Goal: Task Accomplishment & Management: Manage account settings

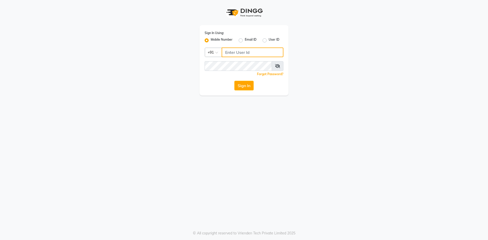
drag, startPoint x: 236, startPoint y: 52, endPoint x: 252, endPoint y: 54, distance: 16.2
click at [245, 53] on input "Username" at bounding box center [253, 53] width 62 height 10
click at [236, 87] on button "Sign In" at bounding box center [243, 86] width 19 height 10
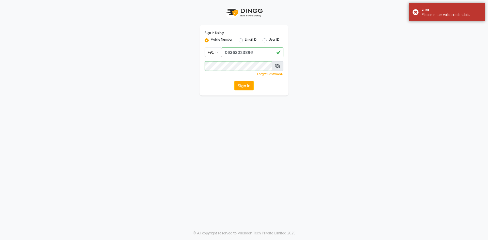
click at [275, 67] on icon at bounding box center [277, 66] width 5 height 4
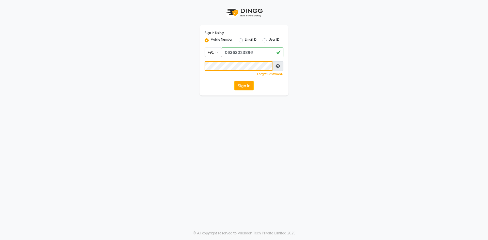
click at [234, 81] on button "Sign In" at bounding box center [243, 86] width 19 height 10
click at [228, 52] on input "06363023896" at bounding box center [253, 53] width 62 height 10
type input "6363023896"
click at [234, 81] on button "Sign In" at bounding box center [243, 86] width 19 height 10
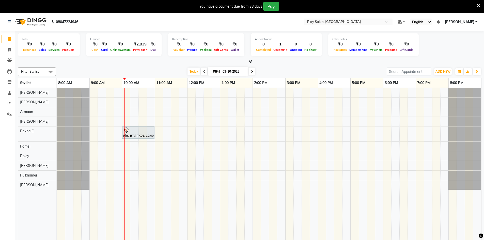
click at [252, 71] on icon at bounding box center [252, 71] width 2 height 3
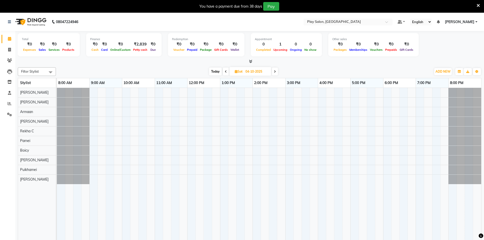
click at [224, 70] on span at bounding box center [226, 72] width 6 height 8
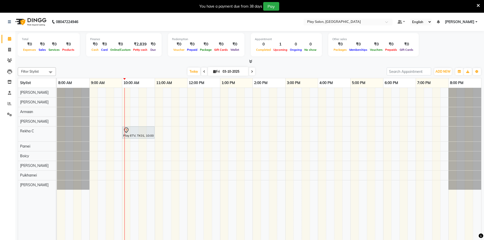
click at [206, 71] on span at bounding box center [204, 72] width 6 height 8
type input "02-10-2025"
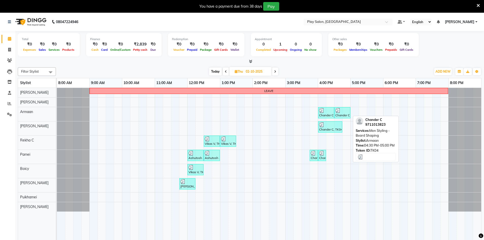
click at [345, 111] on div at bounding box center [342, 110] width 14 height 5
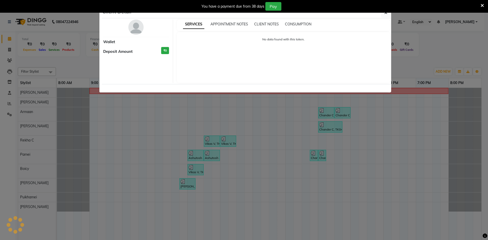
select select "3"
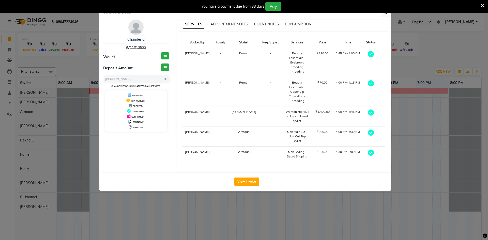
click at [386, 12] on div "You have a payment due from 38 days Pay" at bounding box center [244, 6] width 488 height 13
click at [383, 15] on button "button" at bounding box center [386, 13] width 10 height 10
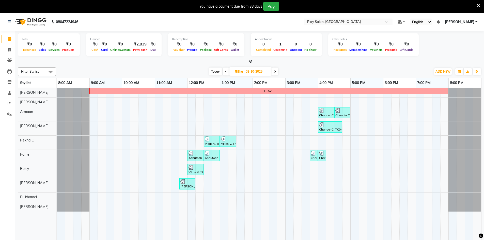
click at [276, 70] on span at bounding box center [275, 72] width 6 height 8
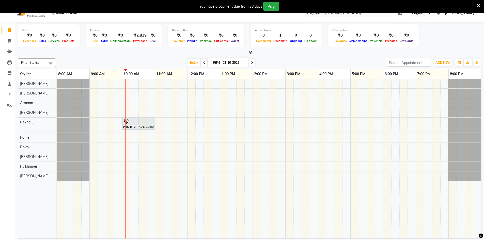
scroll to position [13, 0]
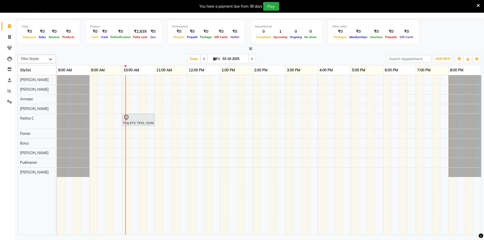
click at [203, 57] on icon at bounding box center [204, 58] width 2 height 3
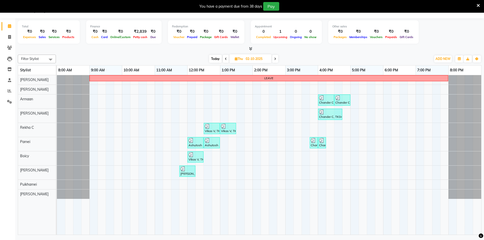
click at [274, 62] on span at bounding box center [275, 59] width 6 height 8
type input "03-10-2025"
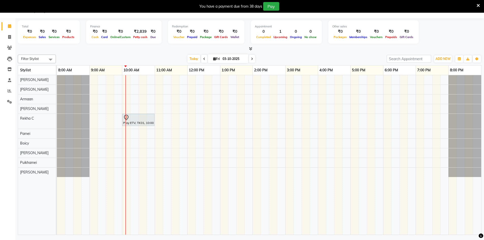
drag, startPoint x: 226, startPoint y: 98, endPoint x: 144, endPoint y: 125, distance: 86.5
click at [144, 125] on link "Play ETV, TK01, 10:00 AM-11:00 AM, Luxury Hands & Feet - Advanced Pedicure - Pe…" at bounding box center [138, 120] width 32 height 12
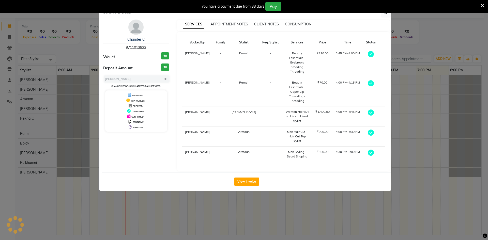
select select "7"
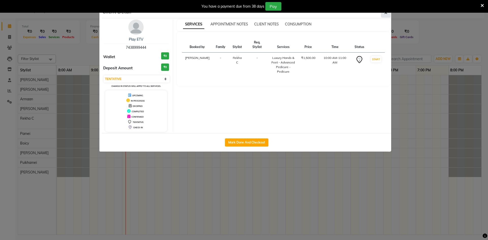
click at [386, 15] on button "button" at bounding box center [386, 13] width 10 height 10
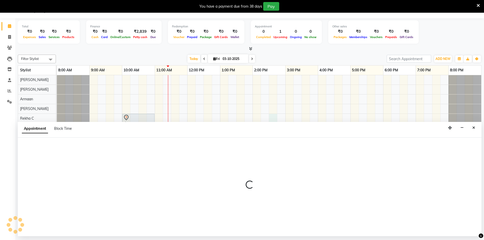
select select "88572"
select select "tentative"
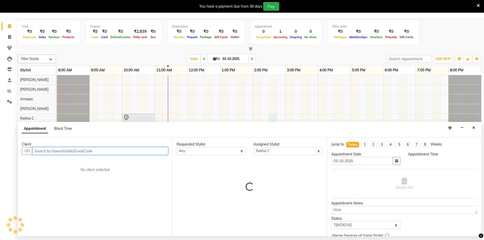
select select "870"
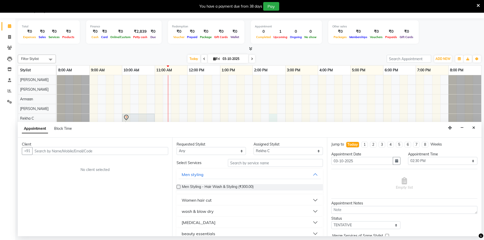
drag, startPoint x: 277, startPoint y: 130, endPoint x: 473, endPoint y: 127, distance: 195.4
click at [474, 127] on icon "Close" at bounding box center [473, 128] width 3 height 4
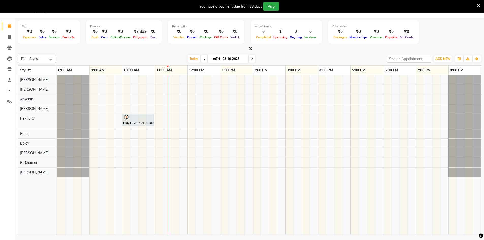
click at [134, 89] on div "Play ETV, TK01, 10:00 AM-11:00 AM, Luxury Hands & Feet - Advanced Pedicure - Pe…" at bounding box center [269, 155] width 424 height 160
select select "88576"
select select "tentative"
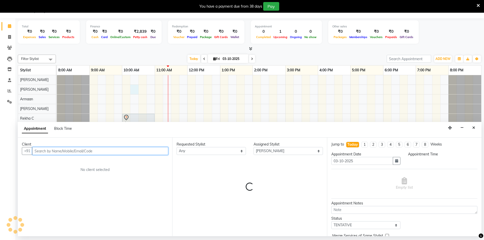
select select "615"
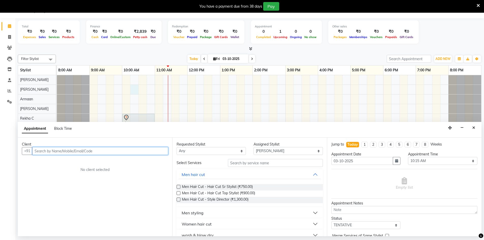
click at [145, 89] on div "Play ETV, TK01, 10:00 AM-11:00 AM, Luxury Hands & Feet - Advanced Pedicure - Pe…" at bounding box center [269, 155] width 424 height 160
click at [472, 128] on icon "Close" at bounding box center [473, 128] width 3 height 4
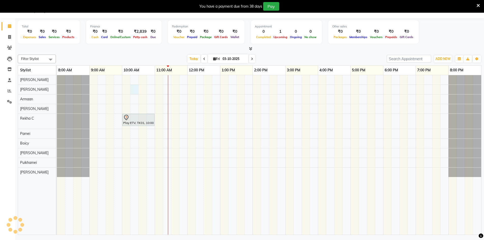
click at [136, 90] on div "Play ETV, TK01, 10:00 AM-11:00 AM, Luxury Hands & Feet - Advanced Pedicure - Pe…" at bounding box center [269, 155] width 424 height 160
select select "88576"
select select "615"
select select "tentative"
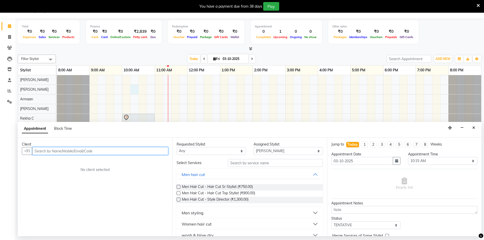
click at [102, 152] on input "text" at bounding box center [100, 151] width 136 height 8
type input "9677626247"
click at [152, 152] on span "Add Client" at bounding box center [157, 151] width 17 height 5
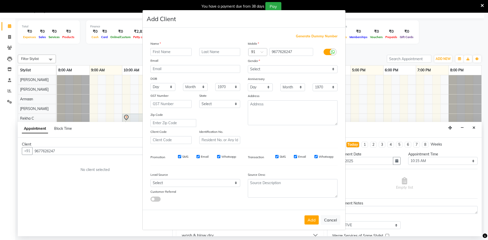
click at [177, 52] on input "text" at bounding box center [170, 52] width 41 height 8
type input "[PERSON_NAME]"
click at [267, 67] on select "Select [DEMOGRAPHIC_DATA] [DEMOGRAPHIC_DATA] Other Prefer Not To Say" at bounding box center [293, 69] width 90 height 8
select select "[DEMOGRAPHIC_DATA]"
click at [248, 65] on select "Select [DEMOGRAPHIC_DATA] [DEMOGRAPHIC_DATA] Other Prefer Not To Say" at bounding box center [293, 69] width 90 height 8
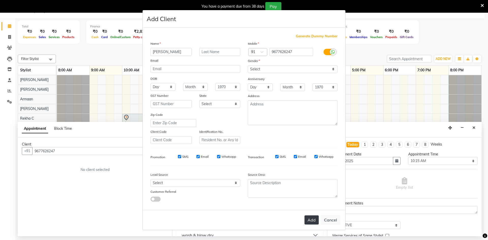
click at [312, 219] on button "Add" at bounding box center [311, 219] width 14 height 9
select select
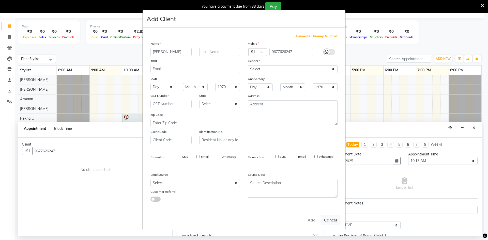
select select
checkbox input "false"
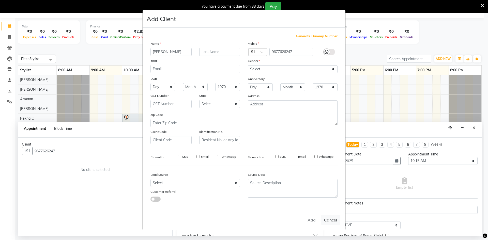
checkbox input "false"
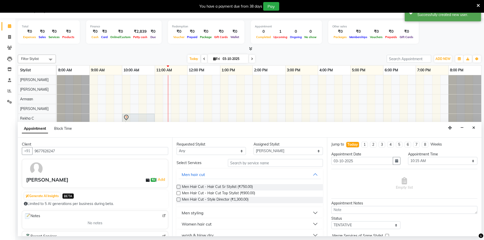
click at [180, 186] on label at bounding box center [179, 187] width 4 height 4
click at [180, 186] on input "checkbox" at bounding box center [178, 187] width 3 height 3
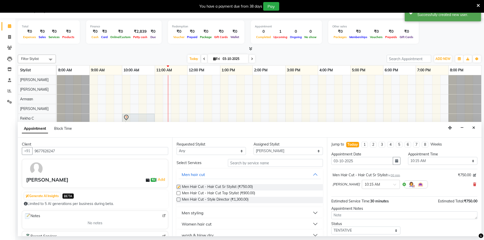
checkbox input "false"
click at [250, 163] on input "text" at bounding box center [275, 163] width 95 height 8
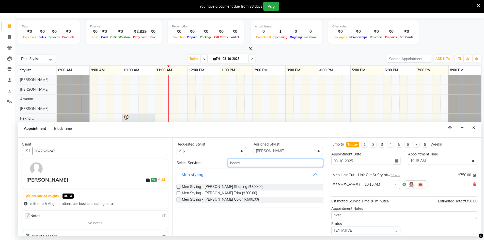
type input "beard"
click at [181, 187] on div "Men Styling - [PERSON_NAME] Shaping (₹300.00)" at bounding box center [250, 187] width 146 height 6
click at [179, 187] on label at bounding box center [179, 187] width 4 height 4
click at [179, 187] on input "checkbox" at bounding box center [178, 187] width 3 height 3
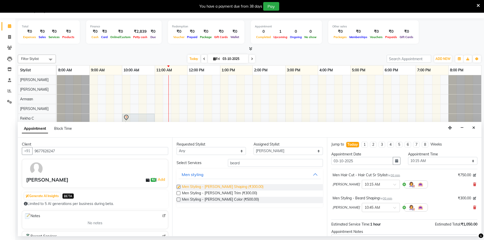
checkbox input "false"
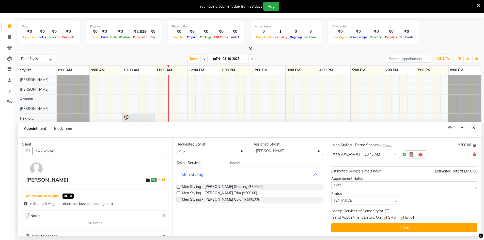
scroll to position [53, 0]
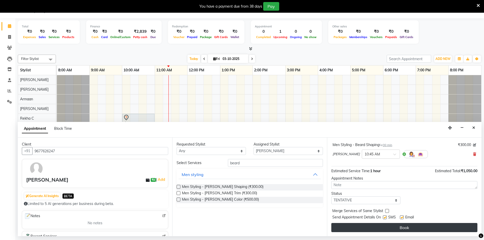
click at [394, 228] on button "Book" at bounding box center [404, 227] width 146 height 9
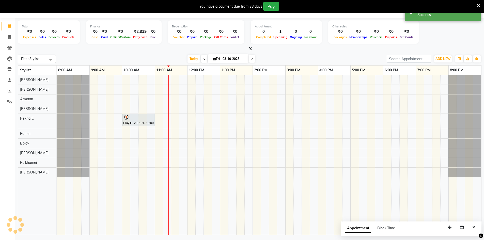
scroll to position [0, 0]
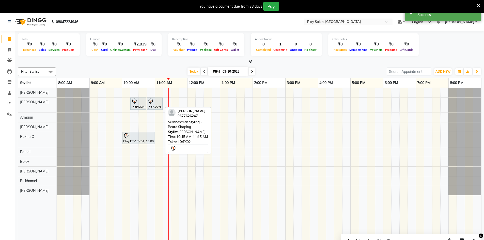
click at [159, 104] on div at bounding box center [155, 101] width 14 height 6
select select "7"
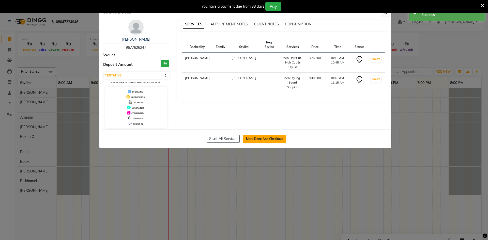
click at [264, 139] on button "Mark Done And Checkout" at bounding box center [264, 139] width 43 height 8
select select "service"
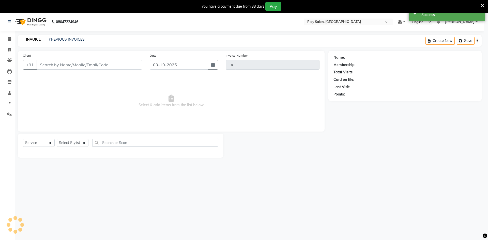
type input "0263"
select select "8631"
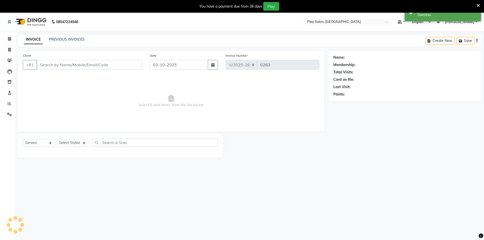
type input "9677626247"
select select "88576"
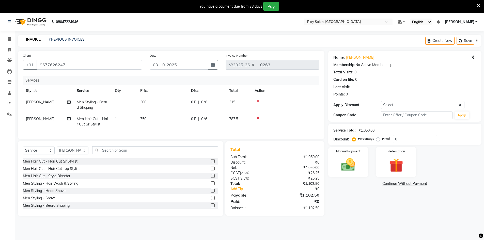
scroll to position [13, 0]
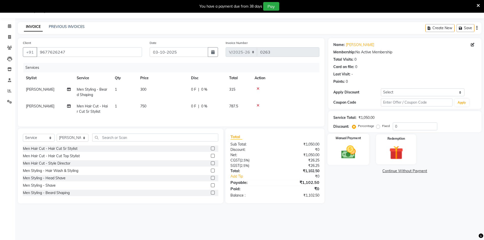
click at [342, 154] on img at bounding box center [348, 152] width 23 height 17
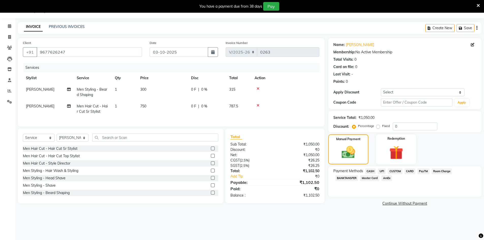
click at [380, 172] on span "UPI" at bounding box center [382, 171] width 8 height 6
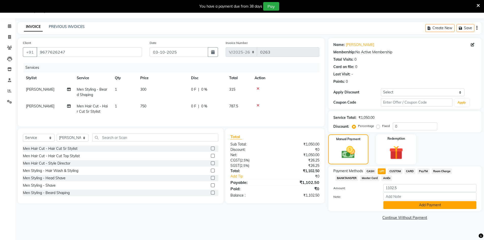
click at [409, 206] on button "Add Payment" at bounding box center [429, 205] width 93 height 8
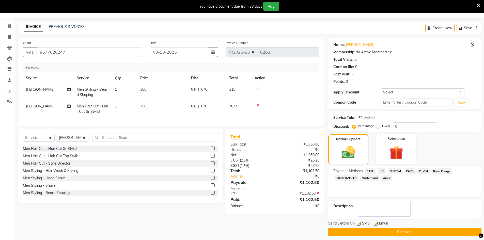
click at [412, 230] on button "Checkout" at bounding box center [404, 232] width 153 height 8
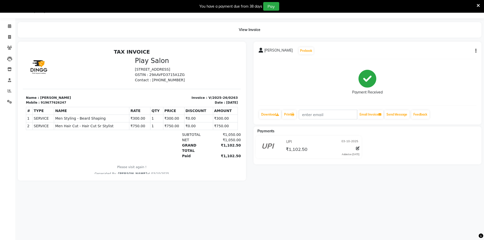
click at [478, 6] on icon at bounding box center [478, 5] width 3 height 5
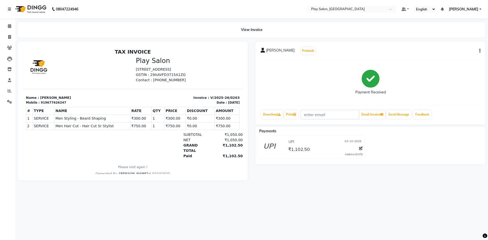
select select "service"
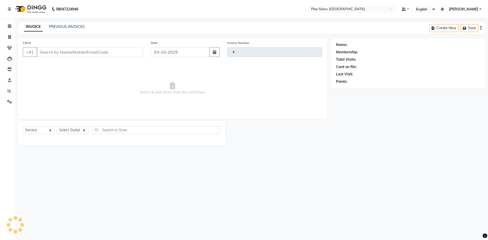
type input "0264"
select select "8631"
type input "9677626247"
select select "88576"
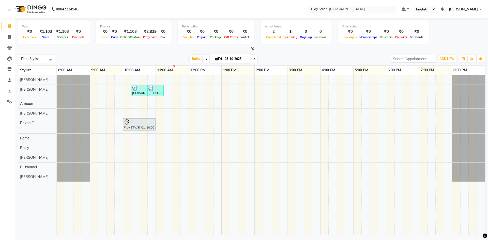
click at [278, 54] on div "Filter Stylist Select All [PERSON_NAME] [PERSON_NAME] [PERSON_NAME] [PERSON_NAM…" at bounding box center [251, 144] width 467 height 182
drag, startPoint x: 154, startPoint y: 123, endPoint x: 121, endPoint y: 120, distance: 33.5
click at [121, 120] on div "[PERSON_NAME], TK02, 10:15 AM-10:45 AM, Men Hair Cut - Hair Cut Sr Stylist [PER…" at bounding box center [271, 155] width 428 height 160
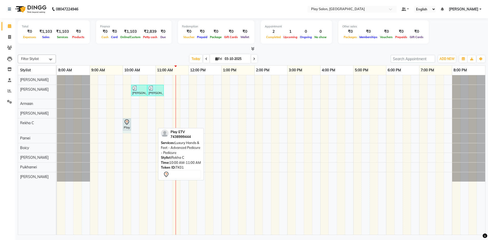
drag, startPoint x: 154, startPoint y: 122, endPoint x: 129, endPoint y: 123, distance: 25.2
click at [57, 123] on div "Play ETV, TK01, 10:00 AM-11:00 AM, Luxury Hands & Feet - Advanced Pedicure - Pe…" at bounding box center [57, 125] width 0 height 15
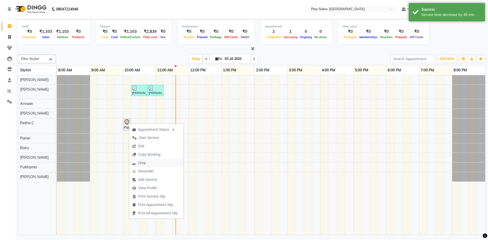
click at [145, 163] on span "Drop" at bounding box center [142, 162] width 8 height 5
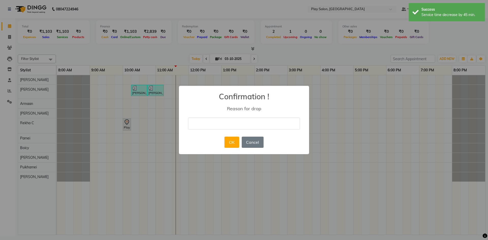
click at [241, 128] on input "text" at bounding box center [244, 124] width 112 height 12
type input "cancelled"
click at [235, 144] on button "OK" at bounding box center [231, 142] width 14 height 11
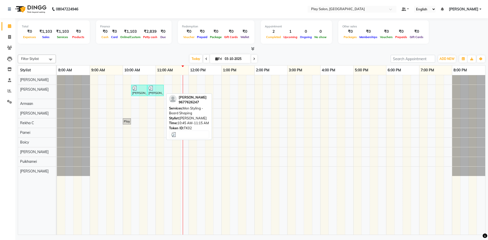
click at [152, 89] on img at bounding box center [150, 88] width 5 height 5
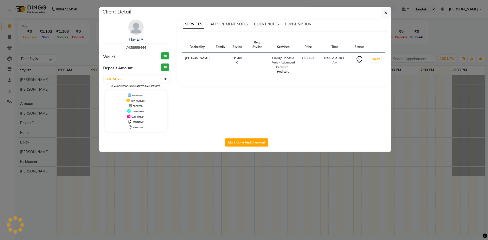
select select "3"
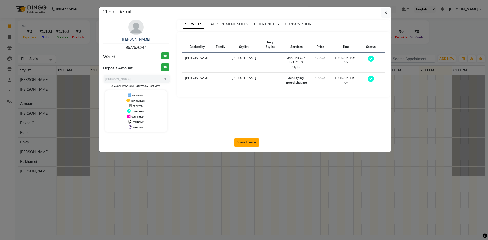
click at [242, 145] on button "View Invoice" at bounding box center [246, 142] width 25 height 8
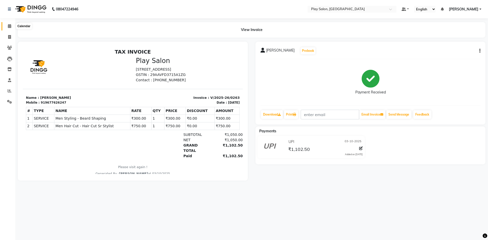
click at [11, 28] on span at bounding box center [9, 26] width 9 height 6
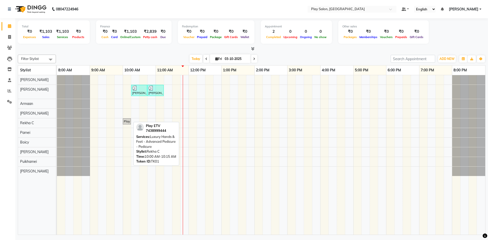
click at [124, 122] on div "Play ETV, TK01, 10:00 AM-10:15 AM, Luxury Hands & Feet - Advanced Pedicure - Pe…" at bounding box center [126, 121] width 7 height 5
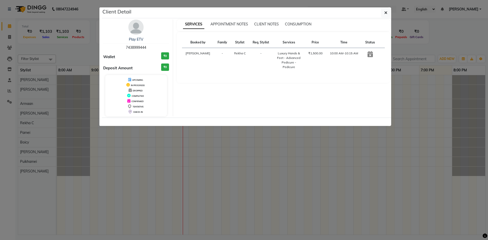
click at [369, 53] on icon at bounding box center [369, 54] width 5 height 6
click at [308, 53] on div "₹1,500.00" at bounding box center [315, 53] width 15 height 5
drag, startPoint x: 305, startPoint y: 53, endPoint x: 253, endPoint y: 49, distance: 51.9
click at [253, 53] on tr "[PERSON_NAME] C - Luxury Hands & Feet - Advanced Pedicure - Pedicure ₹1,500.00 …" at bounding box center [283, 60] width 203 height 25
click at [187, 52] on td "[PERSON_NAME]" at bounding box center [198, 60] width 32 height 25
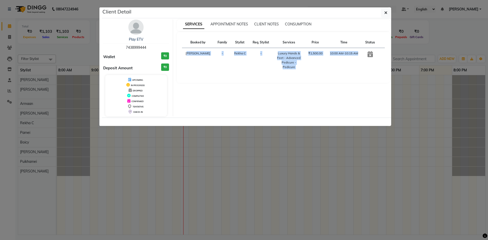
drag, startPoint x: 186, startPoint y: 52, endPoint x: 376, endPoint y: 59, distance: 189.9
click at [376, 59] on tr "[PERSON_NAME] C - Luxury Hands & Feet - Advanced Pedicure - Pedicure ₹1,500.00 …" at bounding box center [283, 60] width 203 height 25
drag, startPoint x: 339, startPoint y: 69, endPoint x: 255, endPoint y: 64, distance: 84.7
click at [257, 64] on td "-" at bounding box center [261, 60] width 24 height 25
drag, startPoint x: 188, startPoint y: 50, endPoint x: 362, endPoint y: 55, distance: 174.1
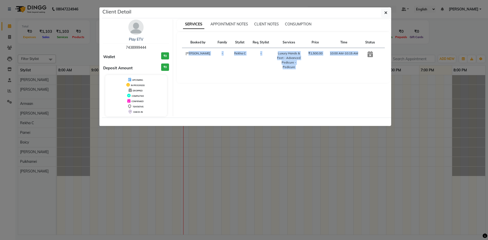
click at [362, 55] on tr "[PERSON_NAME] C - Luxury Hands & Feet - Advanced Pedicure - Pedicure ₹1,500.00 …" at bounding box center [283, 60] width 203 height 25
drag, startPoint x: 284, startPoint y: 52, endPoint x: 266, endPoint y: 73, distance: 27.7
click at [266, 73] on div "Booked by Family Stylist Req. Stylist Services Price Time Status [PERSON_NAME] …" at bounding box center [283, 57] width 213 height 51
drag, startPoint x: 266, startPoint y: 73, endPoint x: 274, endPoint y: 69, distance: 9.4
click at [271, 71] on div "Booked by Family Stylist Req. Stylist Services Price Time Status [PERSON_NAME] …" at bounding box center [283, 57] width 213 height 51
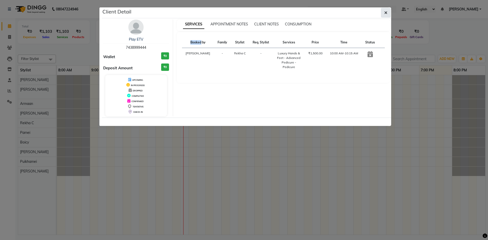
click at [387, 12] on button "button" at bounding box center [386, 13] width 10 height 10
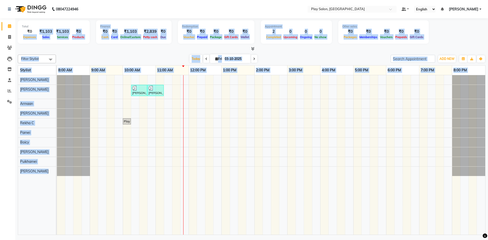
drag, startPoint x: 23, startPoint y: 38, endPoint x: 375, endPoint y: 107, distance: 359.3
click at [398, 118] on div "Total ₹0 Expenses ₹1,103 Sales ₹1,103 Services ₹0 Products Finance ₹0 Cash ₹0 C…" at bounding box center [251, 127] width 472 height 218
click at [289, 53] on div "Filter Stylist Select All [PERSON_NAME] [PERSON_NAME] [PERSON_NAME] [PERSON_NAM…" at bounding box center [251, 144] width 467 height 182
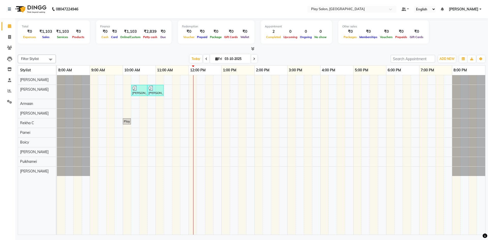
click at [251, 47] on icon at bounding box center [252, 49] width 3 height 4
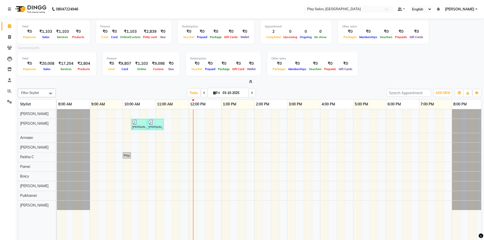
click at [265, 88] on div "Filter Stylist Select All [PERSON_NAME] [PERSON_NAME] [PERSON_NAME] [PERSON_NAM…" at bounding box center [250, 178] width 464 height 182
click at [391, 92] on input "search" at bounding box center [409, 93] width 44 height 8
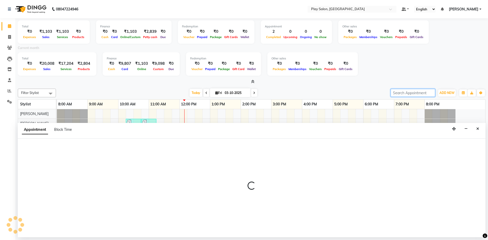
select select "88606"
select select "tentative"
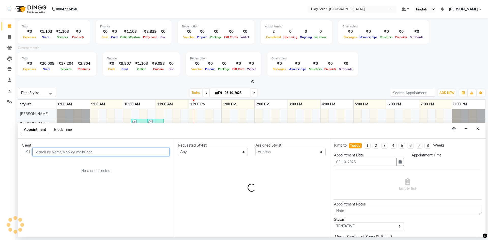
select select "900"
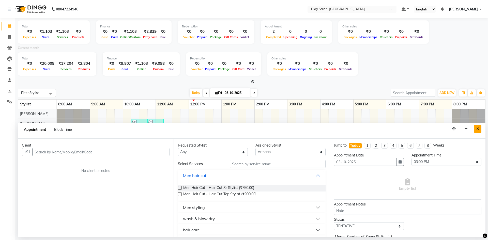
click at [477, 128] on icon "Close" at bounding box center [477, 129] width 3 height 4
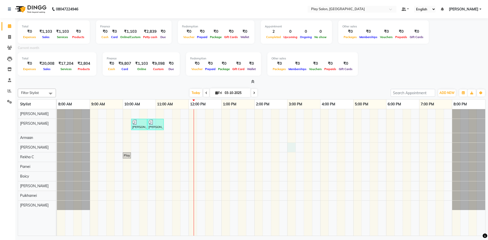
click at [295, 144] on div "[PERSON_NAME], TK02, 10:15 AM-10:45 AM, Men Hair Cut - Hair Cut Sr Stylist [PER…" at bounding box center [271, 172] width 428 height 127
select select "89292"
select select "900"
select select "tentative"
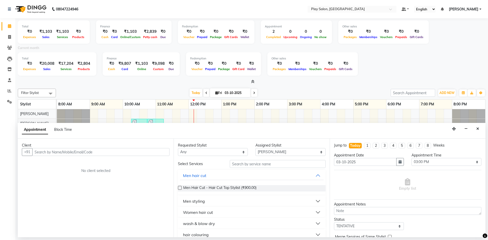
click at [76, 154] on input "text" at bounding box center [100, 152] width 137 height 8
type input "9880842329"
click at [164, 153] on span "Add Client" at bounding box center [158, 152] width 17 height 5
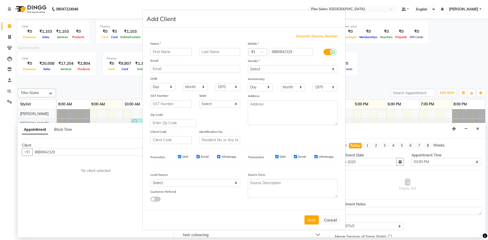
click at [182, 52] on input "text" at bounding box center [170, 52] width 41 height 8
type input "[PERSON_NAME]"
click at [217, 52] on input "text" at bounding box center [219, 52] width 41 height 8
type input "Ashwidi"
click at [200, 68] on input "email" at bounding box center [195, 69] width 90 height 8
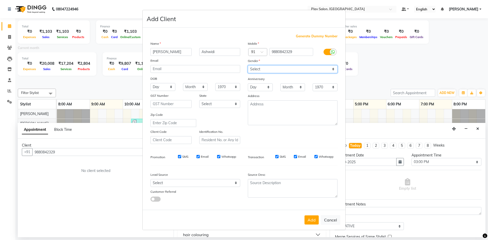
click at [272, 70] on select "Select [DEMOGRAPHIC_DATA] [DEMOGRAPHIC_DATA] Other Prefer Not To Say" at bounding box center [293, 69] width 90 height 8
select select "[DEMOGRAPHIC_DATA]"
click at [248, 65] on select "Select [DEMOGRAPHIC_DATA] [DEMOGRAPHIC_DATA] Other Prefer Not To Say" at bounding box center [293, 69] width 90 height 8
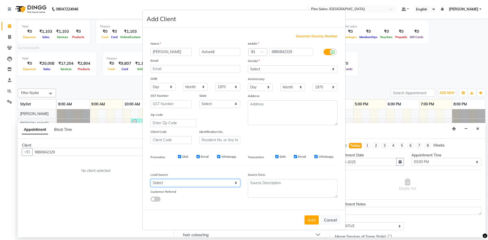
click at [186, 183] on select "Select Walk-in Internet Friend Word of Mouth Advertisement Facebook JustDial Go…" at bounding box center [195, 183] width 90 height 8
select select "56182"
click at [150, 179] on select "Select Walk-in Internet Friend Word of Mouth Advertisement Facebook JustDial Go…" at bounding box center [195, 183] width 90 height 8
click at [314, 222] on button "Add" at bounding box center [311, 219] width 14 height 9
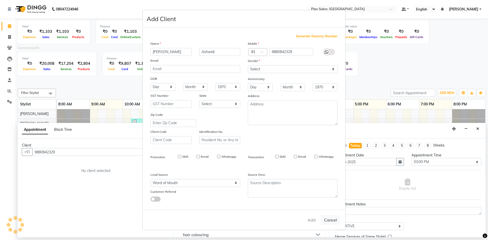
select select
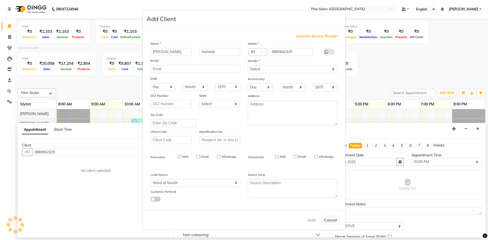
select select
checkbox input "false"
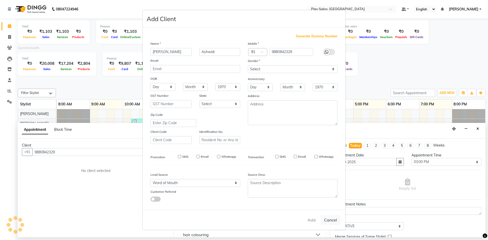
checkbox input "false"
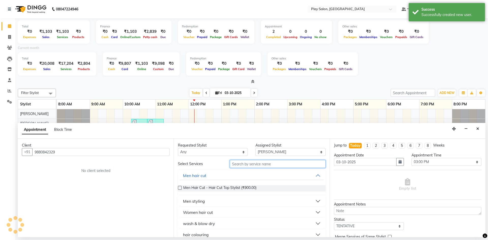
click at [267, 162] on input "text" at bounding box center [278, 164] width 96 height 8
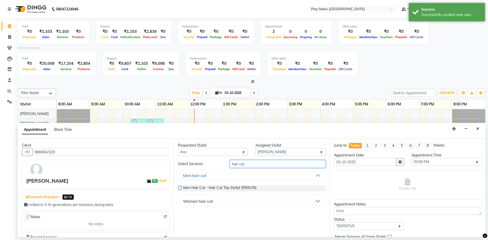
type input "hair cut"
click at [222, 197] on button "Women hair cut" at bounding box center [251, 201] width 143 height 9
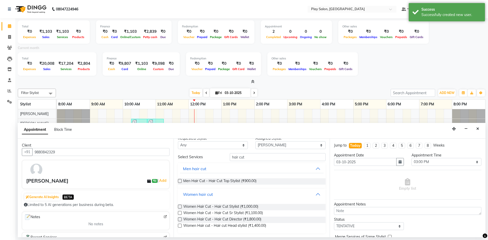
scroll to position [7, 0]
click at [237, 225] on span "Women Hair cut - Hair cut Head stylist (₹1,400.00)" at bounding box center [224, 226] width 83 height 6
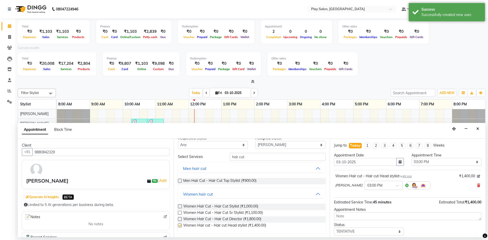
checkbox input "false"
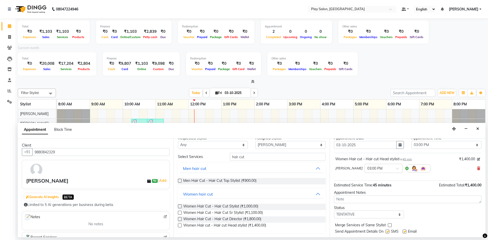
scroll to position [30, 0]
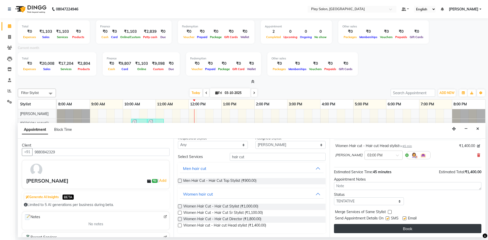
click at [405, 230] on button "Book" at bounding box center [407, 228] width 147 height 9
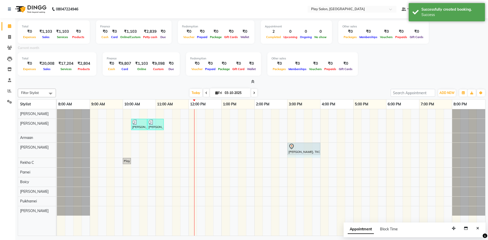
drag, startPoint x: 311, startPoint y: 148, endPoint x: 314, endPoint y: 148, distance: 3.1
click at [57, 148] on div "[PERSON_NAME], TK03, 03:00 PM-03:45 PM, Women Hair cut - Hair cut Head stylist …" at bounding box center [57, 150] width 0 height 15
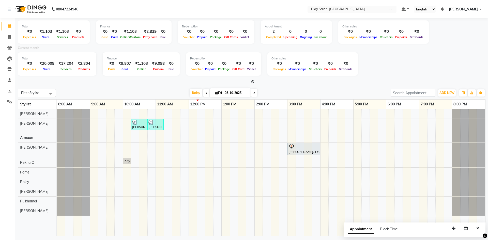
click at [235, 90] on input "03-10-2025" at bounding box center [235, 93] width 25 height 8
select select "10"
select select "2025"
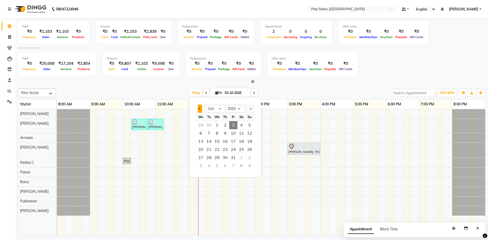
click at [199, 105] on button "Previous month" at bounding box center [200, 109] width 4 height 8
select select "9"
click at [210, 149] on span "23" at bounding box center [209, 150] width 8 height 8
type input "[DATE]"
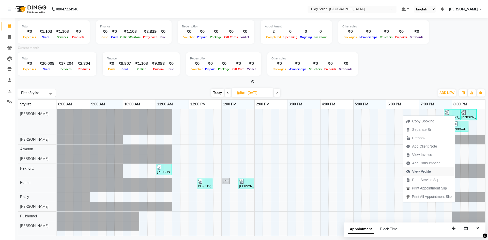
click at [417, 171] on span "View Profile" at bounding box center [421, 171] width 19 height 5
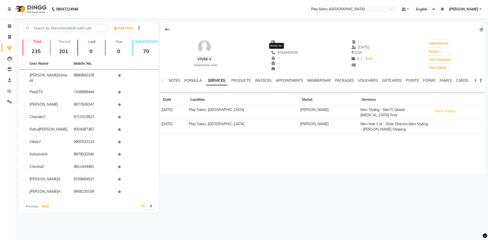
click at [288, 52] on span "9764443539" at bounding box center [284, 52] width 27 height 5
copy span "9764443539"
click at [445, 110] on button "View Invoice" at bounding box center [444, 111] width 25 height 8
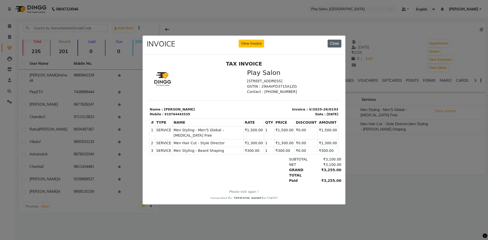
click at [334, 41] on button "Close" at bounding box center [334, 44] width 14 height 8
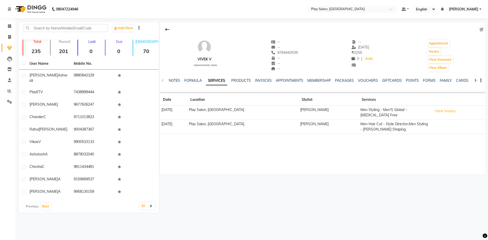
click at [14, 25] on li "Calendar" at bounding box center [7, 26] width 15 height 11
click at [9, 26] on icon at bounding box center [9, 26] width 3 height 4
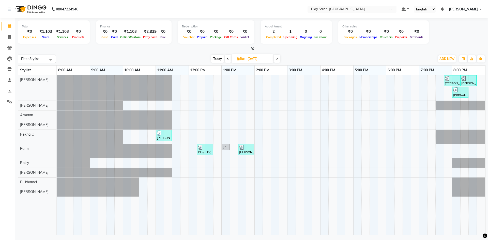
click at [277, 59] on icon at bounding box center [277, 58] width 2 height 3
type input "[DATE]"
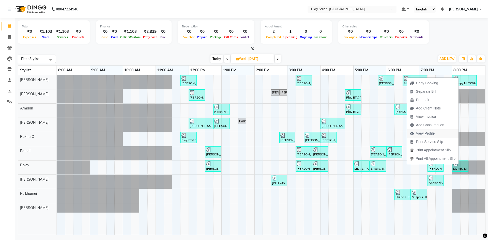
click at [423, 134] on span "View Profile" at bounding box center [425, 133] width 19 height 5
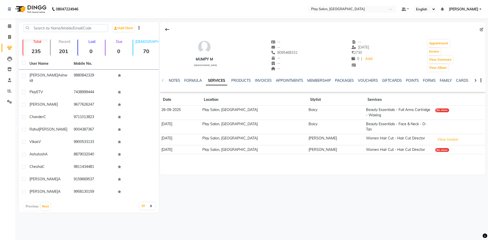
click at [437, 111] on div "No show" at bounding box center [442, 110] width 14 height 4
click at [447, 137] on button "View Invoice" at bounding box center [447, 140] width 25 height 8
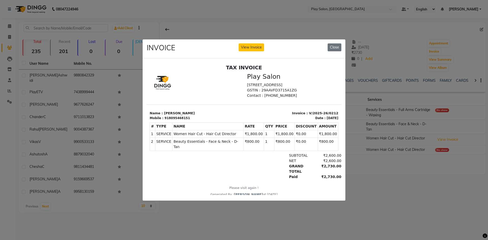
click at [377, 157] on ngb-modal-window "INVOICE View Invoice Close" at bounding box center [244, 120] width 488 height 240
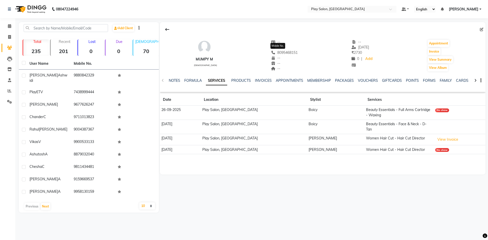
click at [287, 52] on span "8095468151" at bounding box center [284, 52] width 27 height 5
copy span "8095468151"
click at [8, 28] on icon at bounding box center [9, 26] width 3 height 4
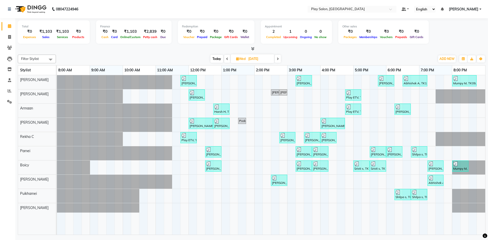
click at [227, 59] on icon at bounding box center [227, 58] width 2 height 3
type input "[DATE]"
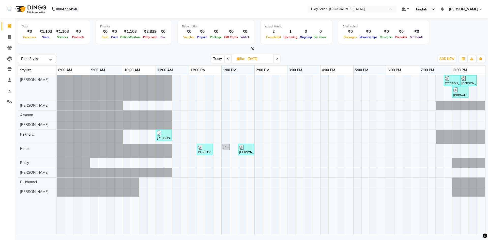
click at [260, 61] on input "[DATE]" at bounding box center [258, 59] width 25 height 8
select select "9"
select select "2025"
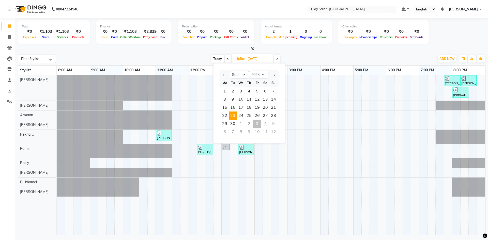
click at [256, 124] on div "3" at bounding box center [257, 124] width 8 height 8
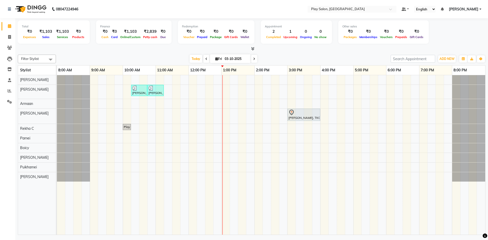
click at [251, 56] on span at bounding box center [254, 59] width 6 height 8
type input "04-10-2025"
